Goal: Information Seeking & Learning: Understand process/instructions

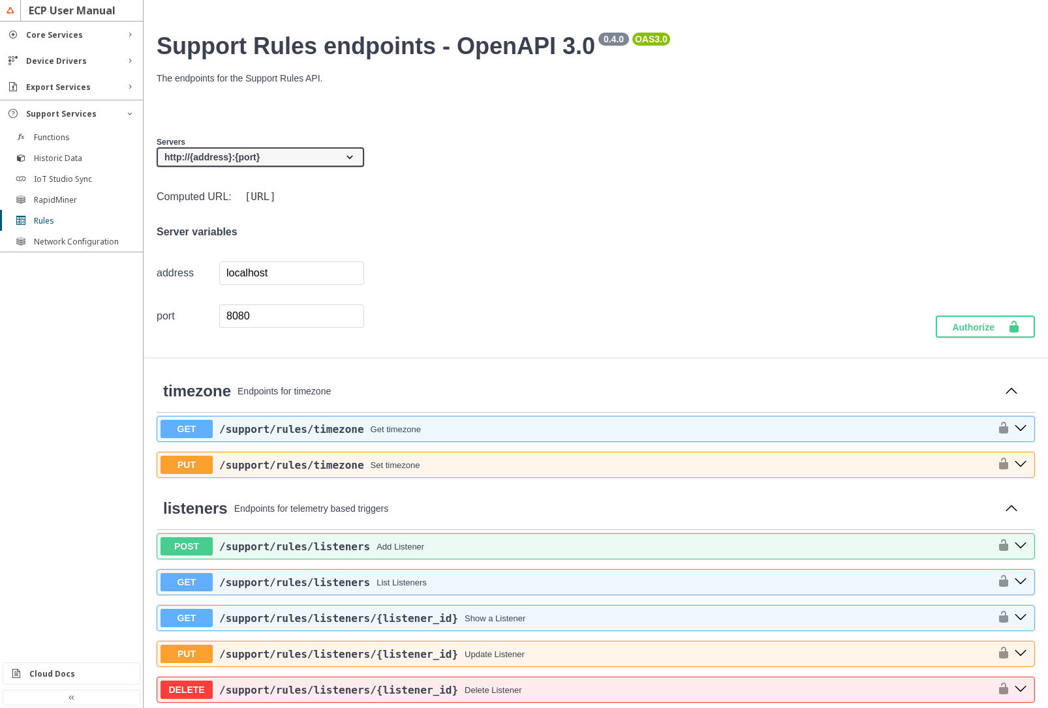
scroll to position [861, 0]
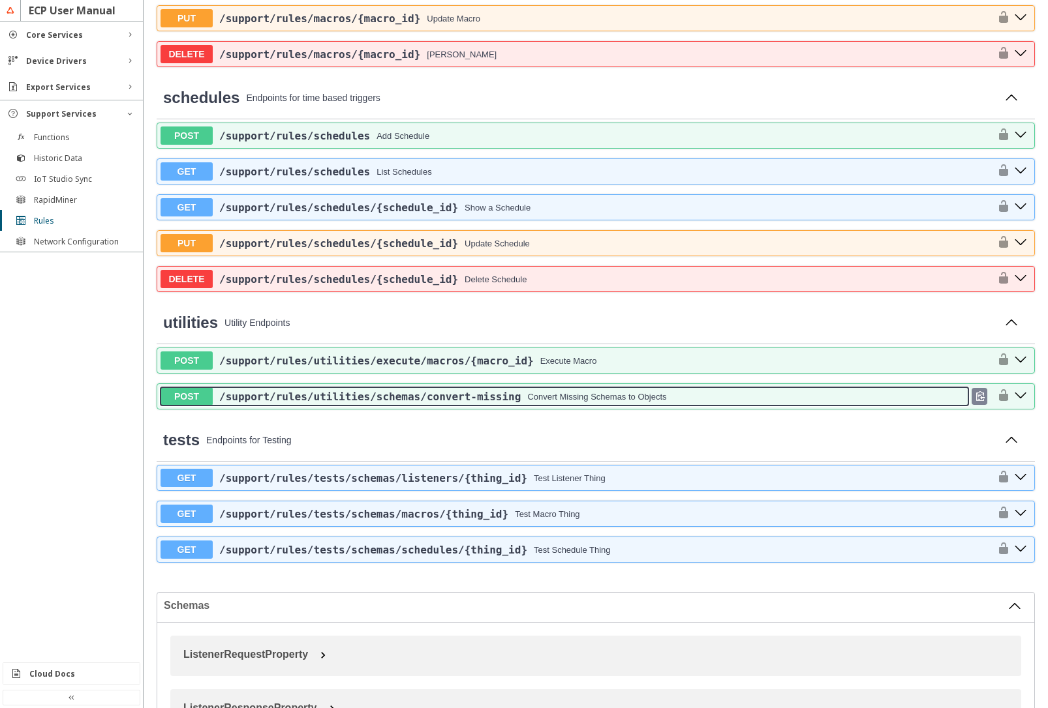
click at [572, 399] on div "Convert Missing Schemas to Objects" at bounding box center [596, 397] width 139 height 10
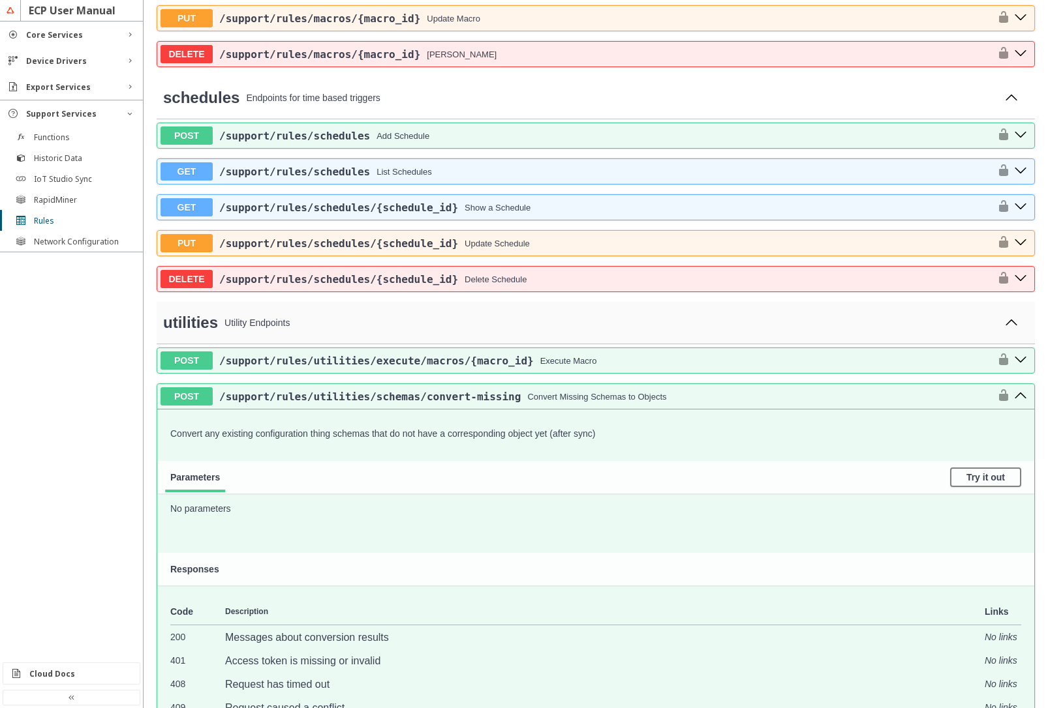
click at [883, 332] on small "Utility Endpoints" at bounding box center [609, 323] width 783 height 29
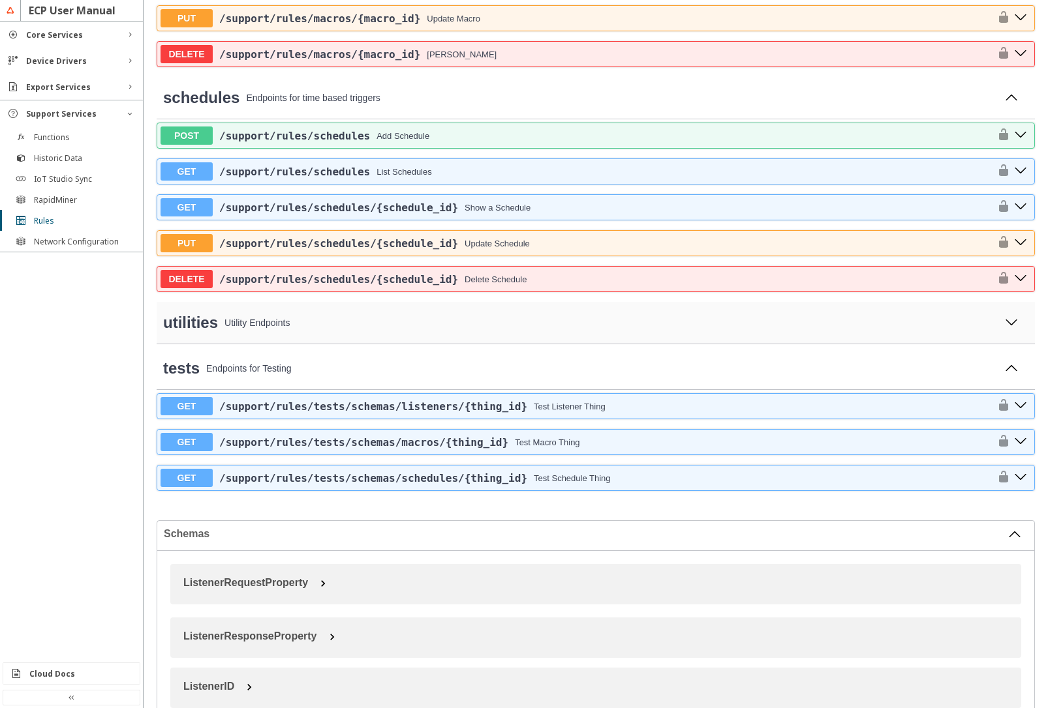
click at [587, 327] on p "Utility Endpoints" at bounding box center [609, 323] width 770 height 10
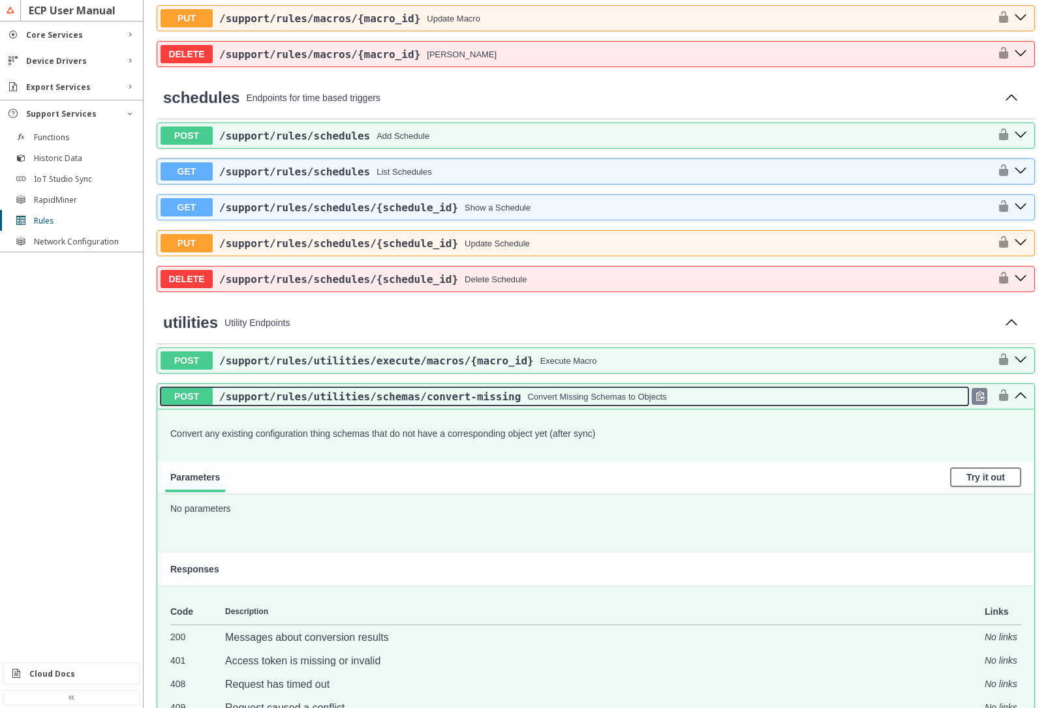
click at [665, 401] on div "Convert Missing Schemas to Objects" at bounding box center [596, 397] width 139 height 10
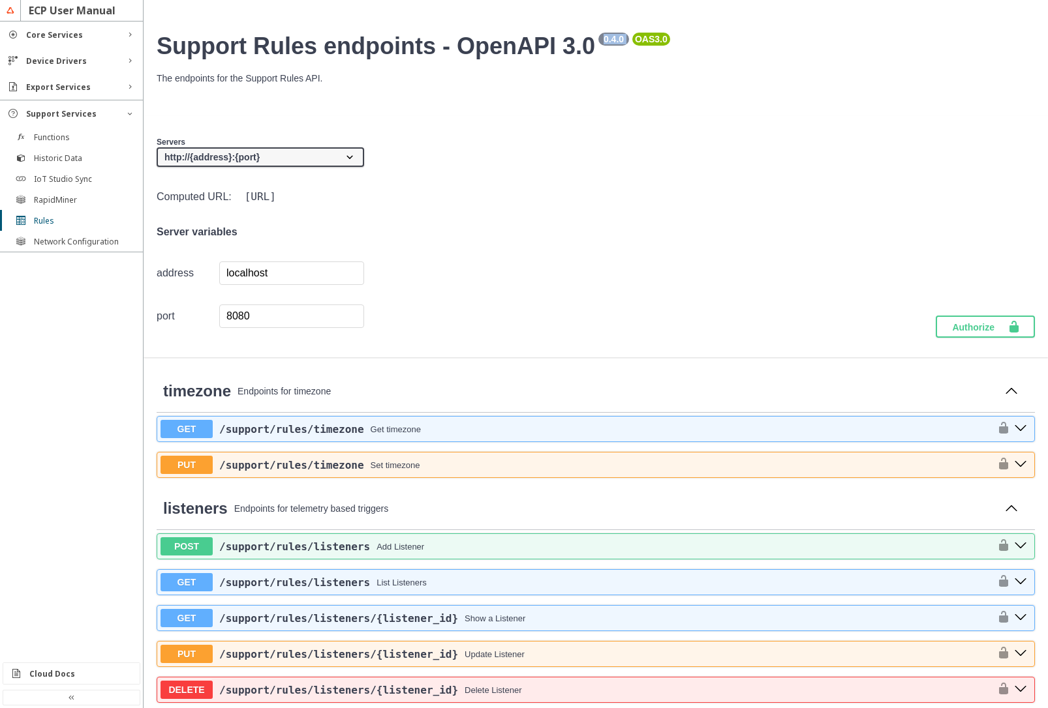
drag, startPoint x: 604, startPoint y: 40, endPoint x: 621, endPoint y: 45, distance: 17.6
click at [621, 45] on small "0.4.0" at bounding box center [613, 39] width 31 height 13
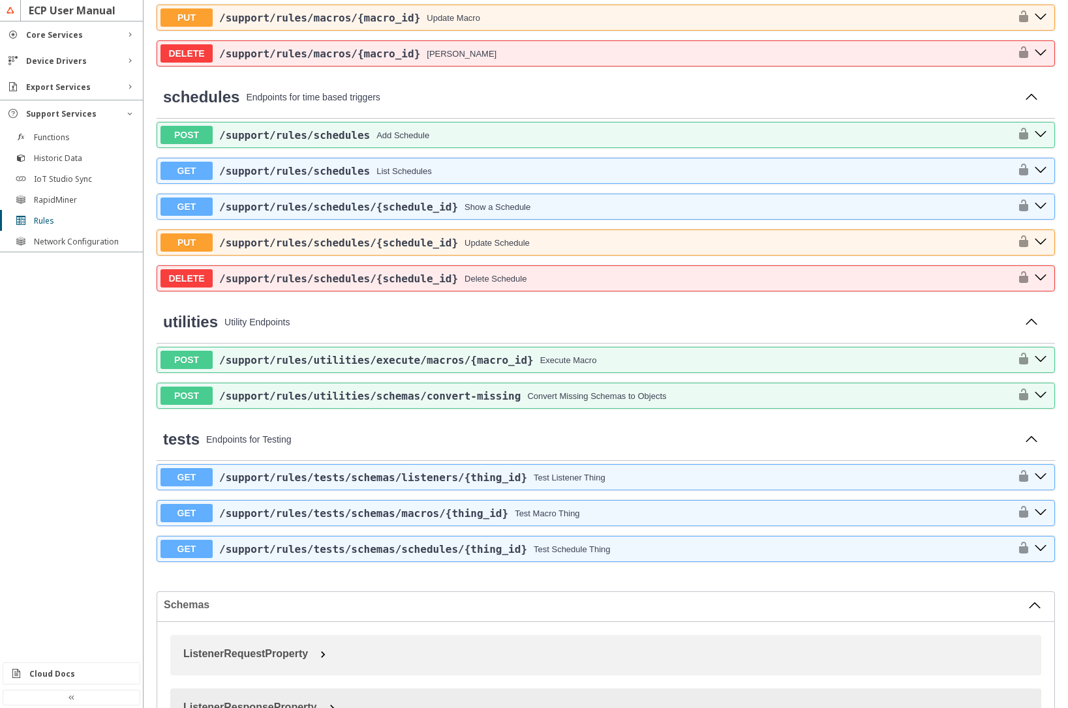
scroll to position [861, 0]
